Goal: Transaction & Acquisition: Purchase product/service

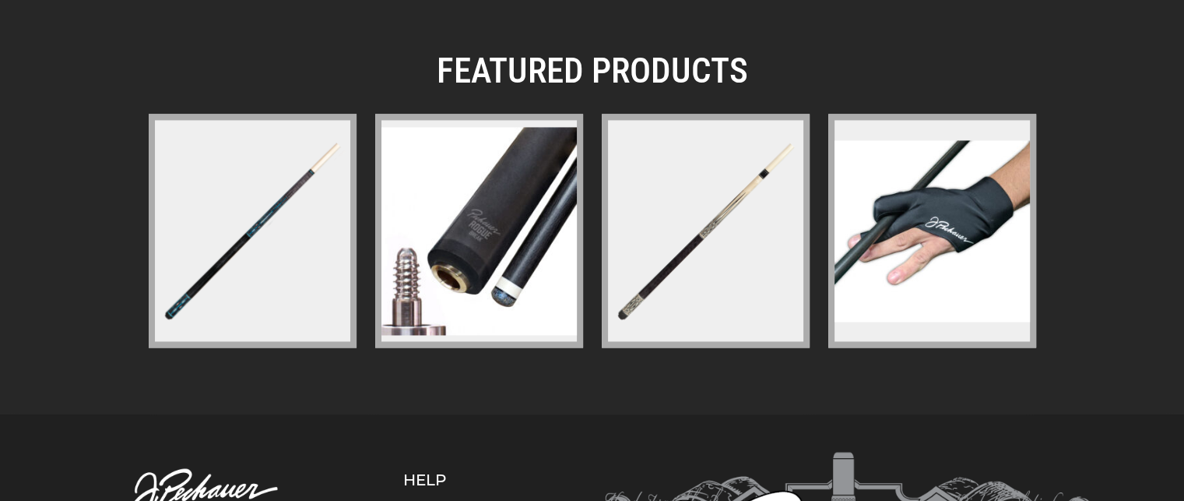
scroll to position [2384, 0]
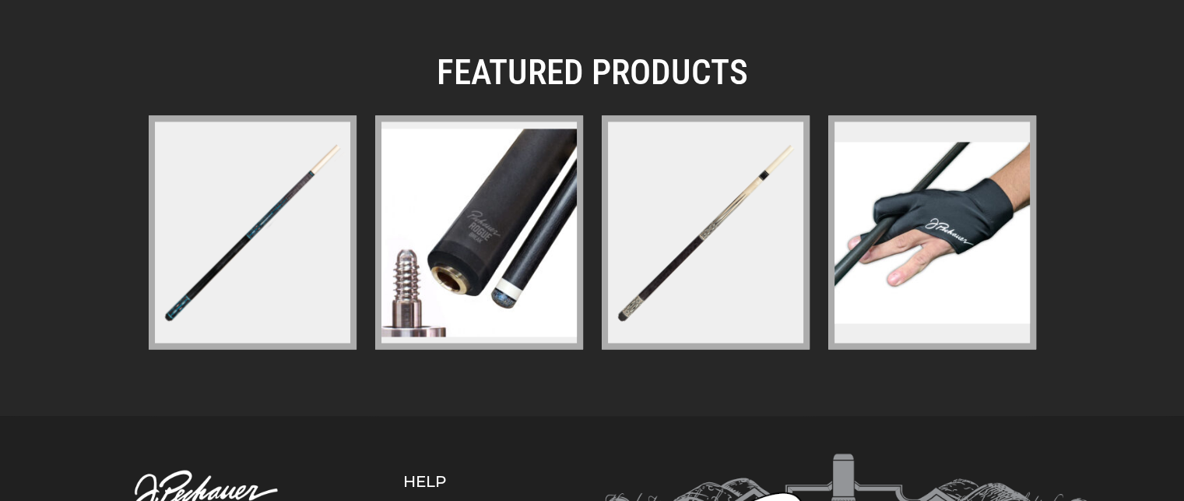
click at [317, 244] on figure at bounding box center [253, 232] width 208 height 234
click at [318, 244] on figure at bounding box center [253, 232] width 208 height 234
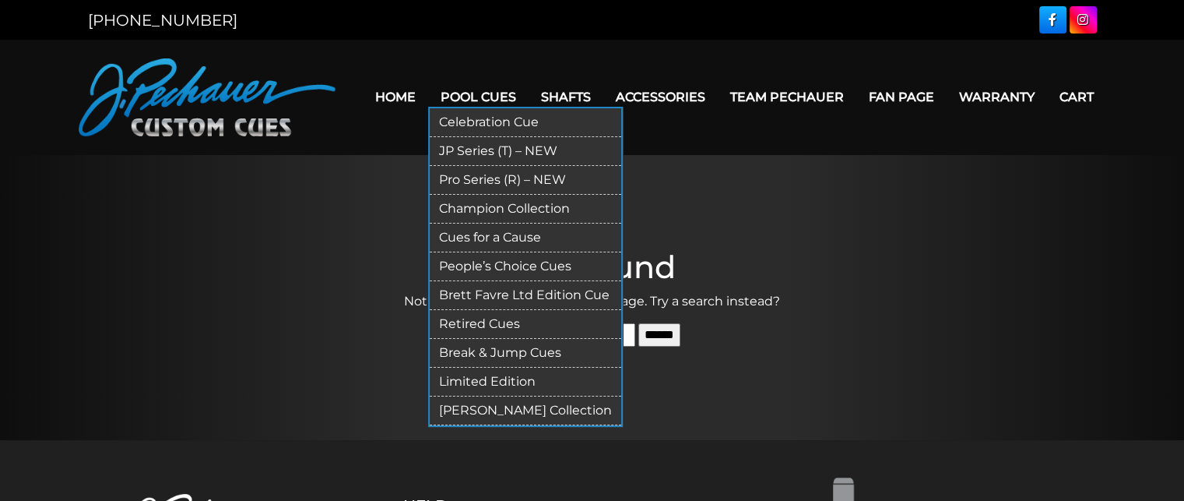
click at [492, 97] on link "Pool Cues" at bounding box center [478, 97] width 100 height 40
click at [494, 97] on link "Pool Cues" at bounding box center [478, 97] width 100 height 40
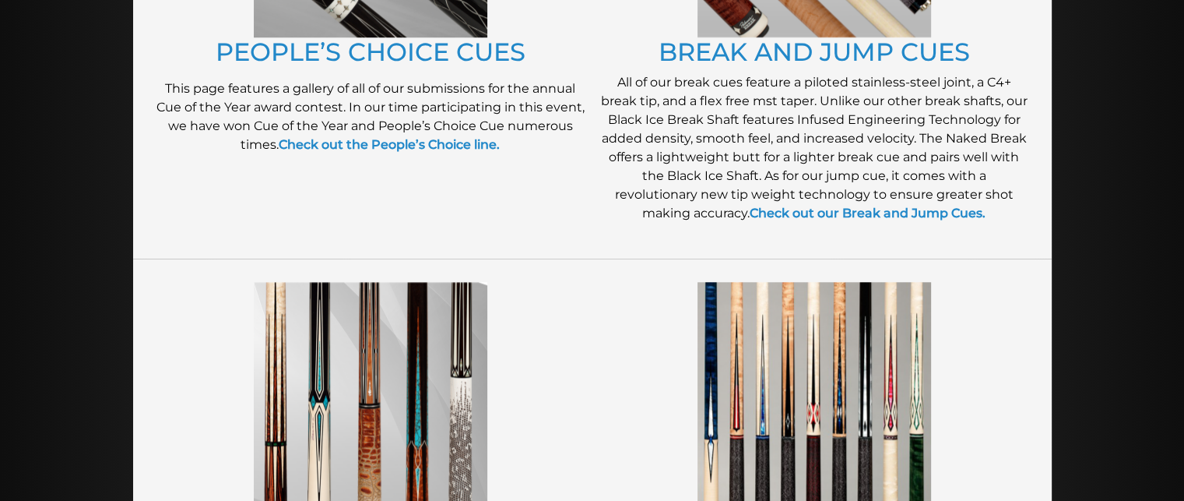
scroll to position [1487, 0]
